Goal: Task Accomplishment & Management: Complete application form

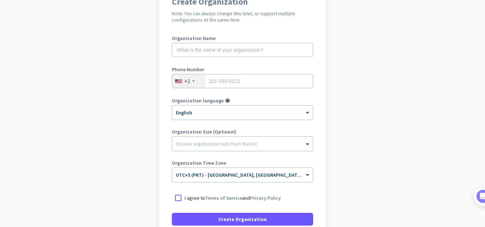
scroll to position [71, 0]
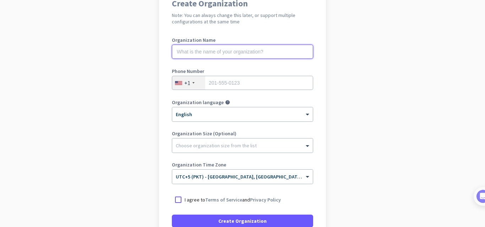
click at [195, 53] on input "text" at bounding box center [242, 52] width 141 height 14
type input "Devntech"
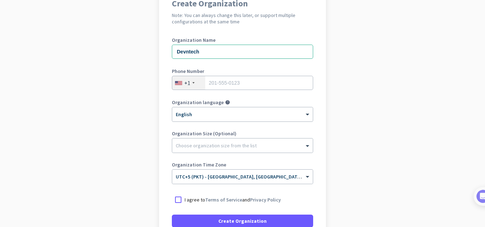
click at [188, 83] on div "+1" at bounding box center [188, 82] width 33 height 13
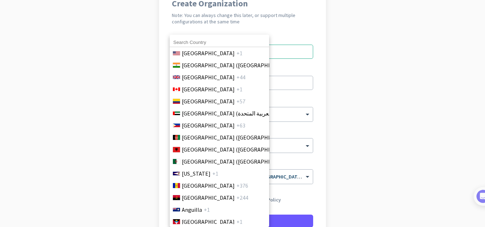
click at [207, 43] on input at bounding box center [219, 42] width 99 height 9
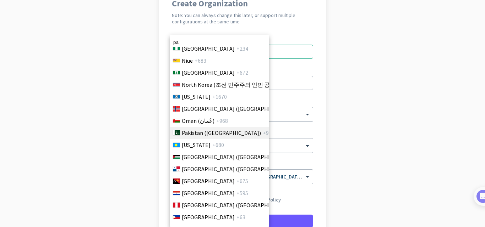
type input "pa"
click at [210, 129] on span "Pakistan (‫[GEOGRAPHIC_DATA]‬‎)" at bounding box center [221, 133] width 79 height 9
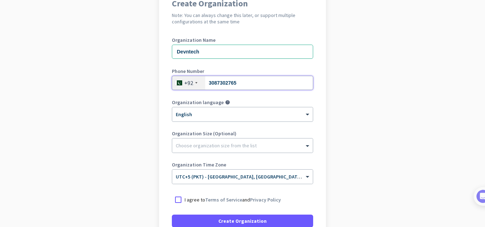
type input "3087302765"
click at [223, 155] on div "Organization Size (Optional) Choose organization size from the list" at bounding box center [242, 145] width 141 height 28
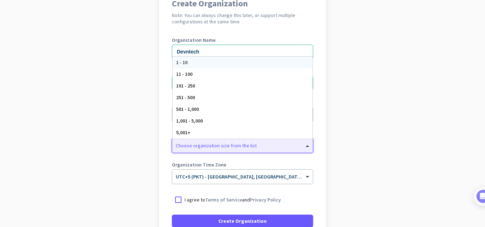
click at [225, 143] on div at bounding box center [242, 143] width 140 height 7
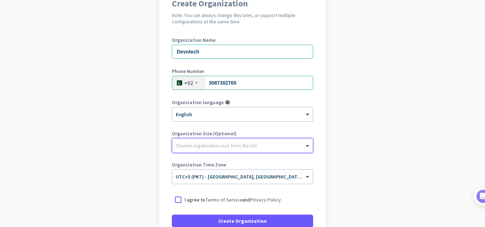
click at [225, 143] on div at bounding box center [242, 143] width 140 height 7
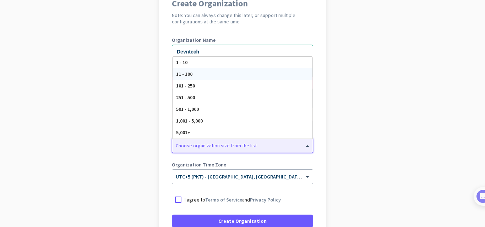
click at [203, 72] on div "11 - 100" at bounding box center [242, 74] width 140 height 12
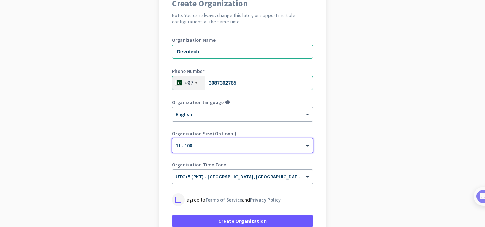
click at [176, 199] on div at bounding box center [178, 200] width 13 height 13
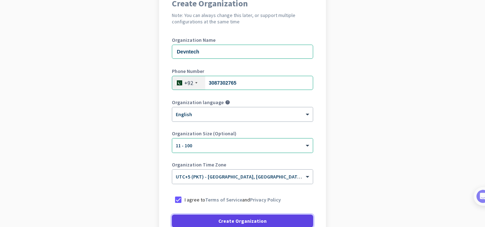
click at [227, 219] on span "Create Organization" at bounding box center [242, 221] width 48 height 7
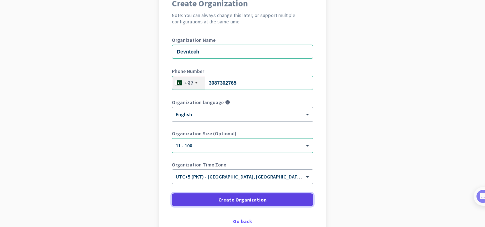
click at [241, 203] on span "Create Organization" at bounding box center [242, 200] width 48 height 7
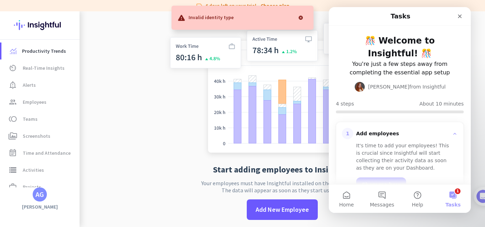
click at [299, 19] on div at bounding box center [300, 18] width 14 height 14
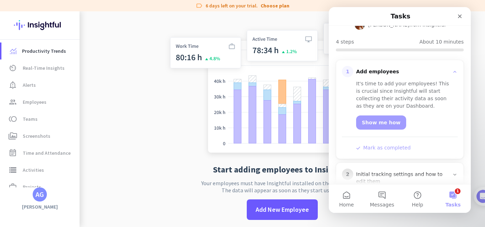
scroll to position [63, 0]
click at [375, 122] on link "Show me how" at bounding box center [381, 122] width 50 height 14
